Goal: Task Accomplishment & Management: Manage account settings

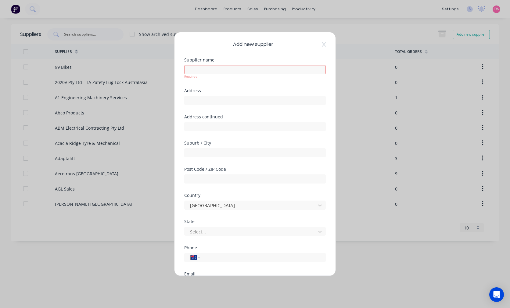
select select "AU"
click at [322, 43] on icon at bounding box center [324, 44] width 4 height 5
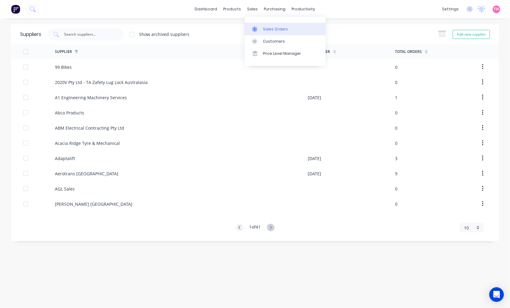
click at [272, 29] on div "Sales Orders" at bounding box center [275, 29] width 25 height 5
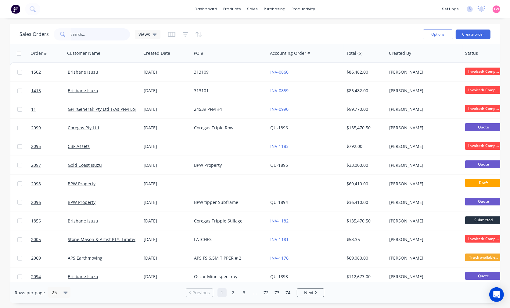
click at [79, 35] on input "text" at bounding box center [100, 34] width 59 height 12
click at [266, 27] on div "Sales Orders" at bounding box center [275, 29] width 25 height 5
click at [97, 33] on input "text" at bounding box center [100, 34] width 59 height 12
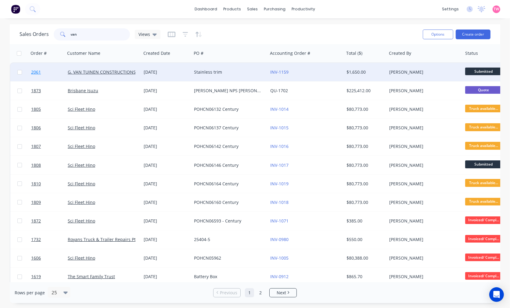
type input "van"
click at [55, 71] on link "2061" at bounding box center [49, 72] width 37 height 18
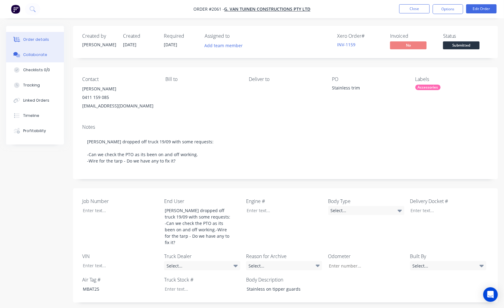
click at [31, 51] on button "Collaborate" at bounding box center [35, 54] width 58 height 15
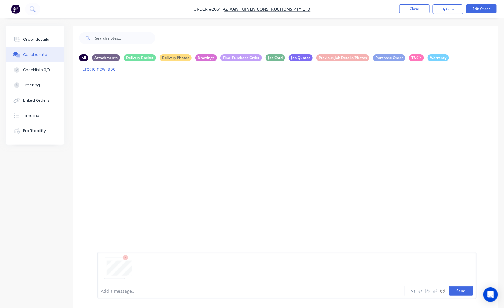
click at [457, 293] on button "Send" at bounding box center [462, 291] width 24 height 9
click at [35, 39] on div "Order details" at bounding box center [36, 39] width 26 height 5
